Goal: Entertainment & Leisure: Consume media (video, audio)

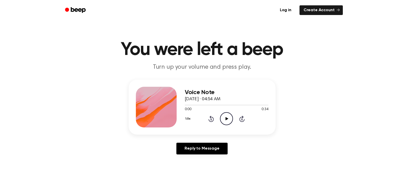
click at [226, 117] on icon "Play Audio" at bounding box center [226, 118] width 13 height 13
click at [222, 116] on icon "Pause Audio" at bounding box center [226, 118] width 13 height 13
click at [323, 4] on ul "Log in Create Account" at bounding box center [218, 10] width 249 height 12
click at [324, 7] on link "Create Account" at bounding box center [321, 10] width 43 height 10
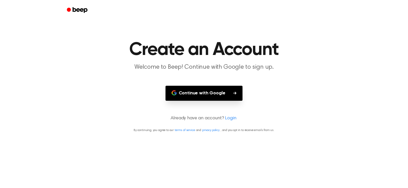
click at [205, 83] on main "Create an Account Welcome to Beep! Continue with Google to sign up. Continue wi…" at bounding box center [204, 94] width 408 height 188
click at [205, 87] on button "Continue with Google" at bounding box center [203, 93] width 77 height 15
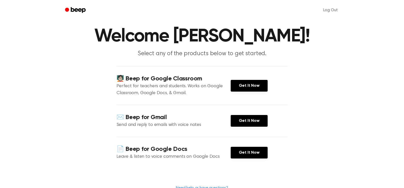
scroll to position [25, 0]
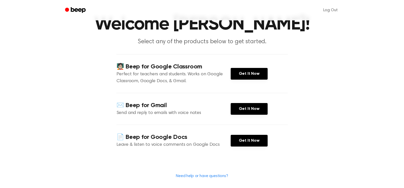
click at [229, 71] on p "Perfect for teachers and students. Works on Google Classroom, Google Docs, & Gm…" at bounding box center [174, 78] width 114 height 14
click at [236, 75] on link "Get It Now" at bounding box center [249, 74] width 37 height 12
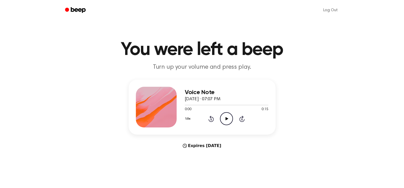
click at [227, 115] on icon "Play Audio" at bounding box center [226, 118] width 13 height 13
click at [222, 113] on icon "Play Audio" at bounding box center [226, 118] width 13 height 13
click at [230, 117] on icon "Play Audio" at bounding box center [226, 118] width 13 height 13
click at [221, 117] on icon "Play Audio" at bounding box center [226, 118] width 13 height 13
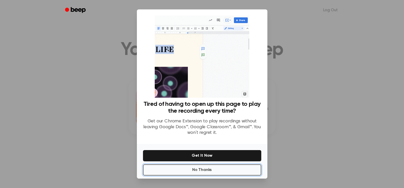
click at [211, 167] on button "No Thanks" at bounding box center [202, 170] width 118 height 11
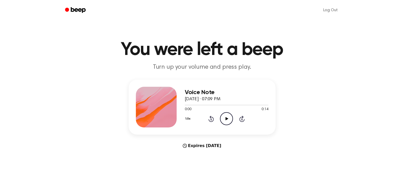
click at [229, 121] on icon "Play Audio" at bounding box center [226, 118] width 13 height 13
click at [222, 115] on icon "Play Audio" at bounding box center [226, 118] width 13 height 13
click at [222, 115] on circle at bounding box center [226, 119] width 12 height 12
